Goal: Navigation & Orientation: Go to known website

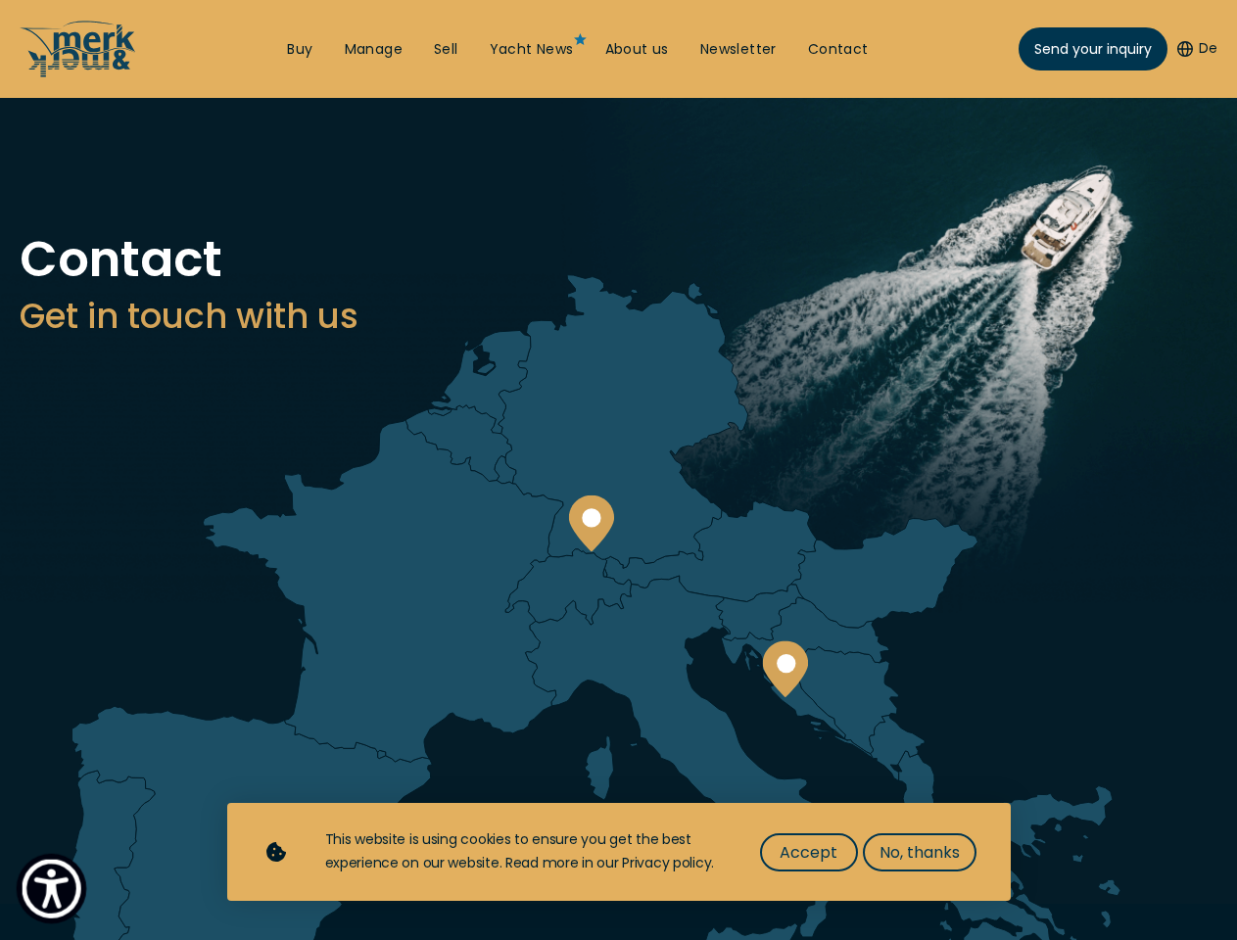
click at [51, 888] on img "Show Accessibility Preferences" at bounding box center [52, 889] width 60 height 60
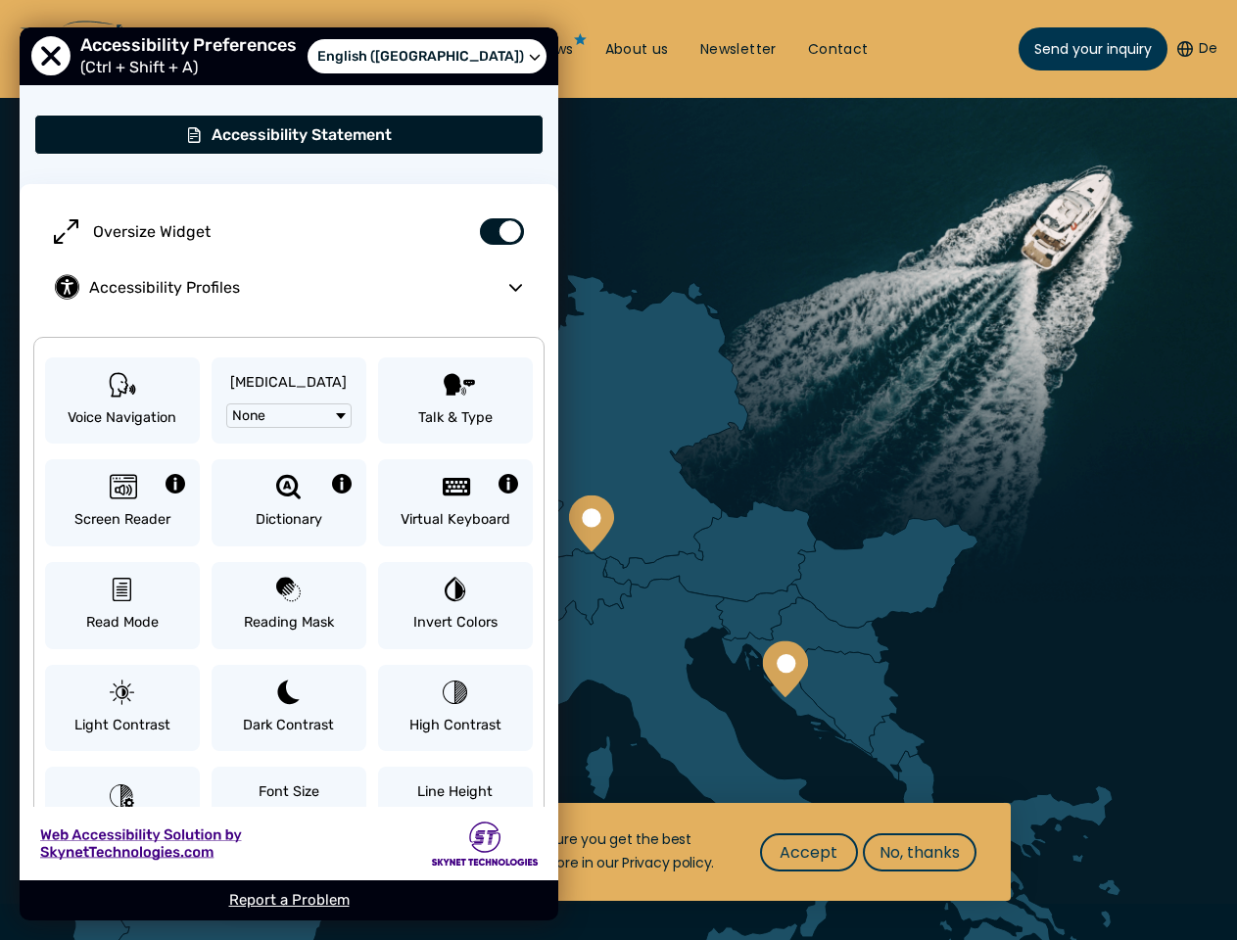
click at [1195, 49] on button "De" at bounding box center [1197, 49] width 40 height 20
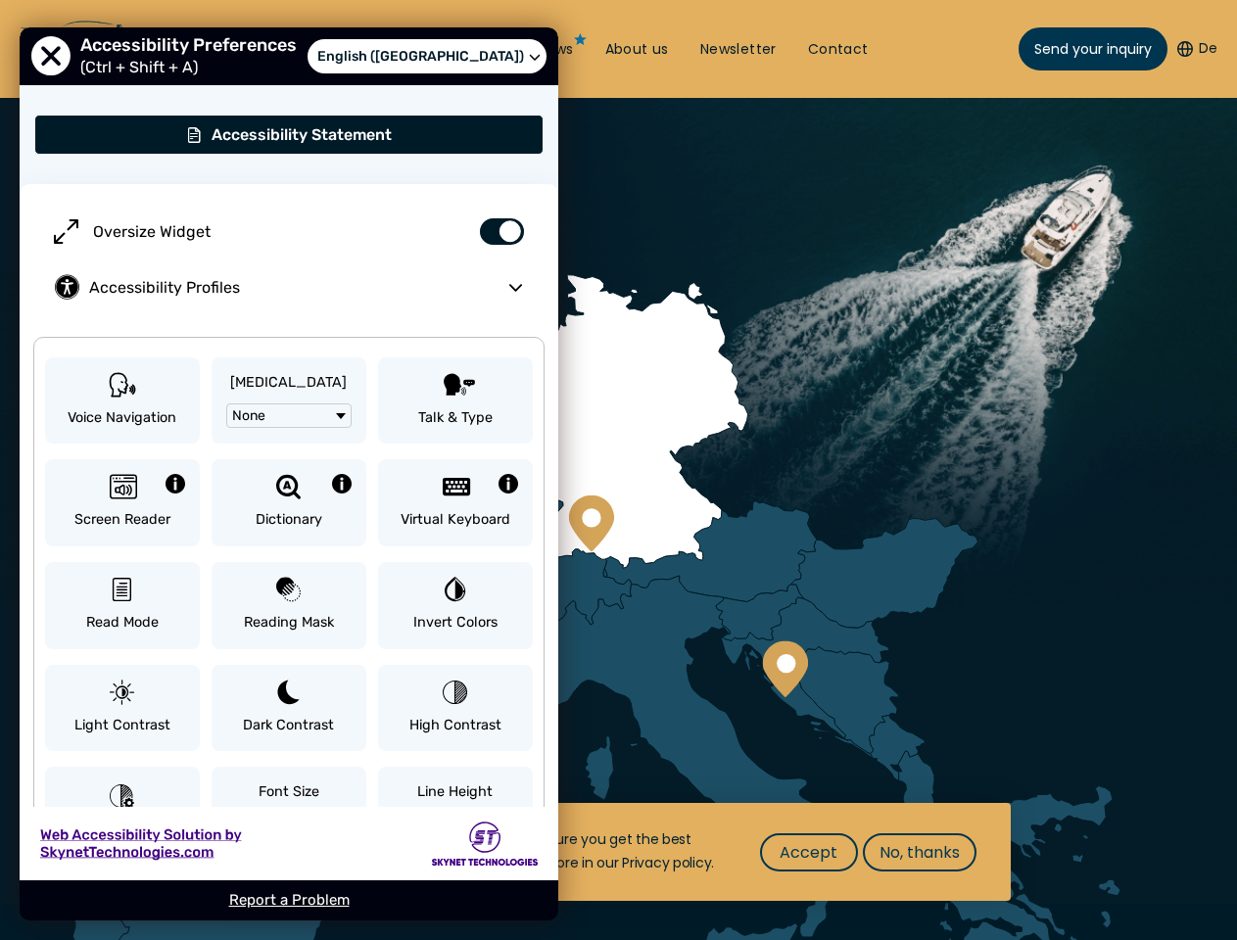
click at [591, 524] on circle at bounding box center [591, 517] width 19 height 19
click at [784, 669] on circle at bounding box center [786, 663] width 19 height 19
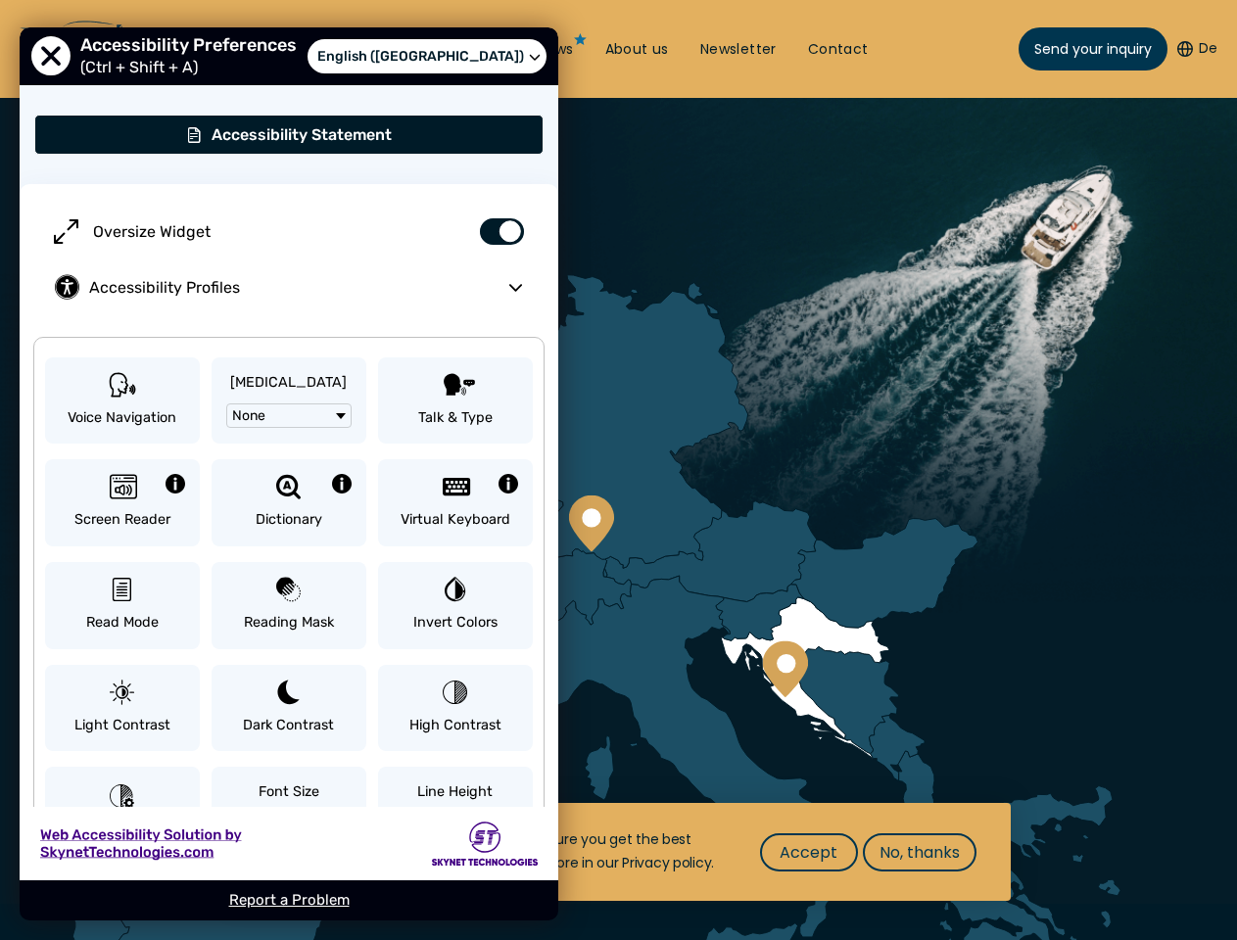
click at [808, 852] on span "Accept" at bounding box center [809, 852] width 58 height 24
